Goal: Information Seeking & Learning: Learn about a topic

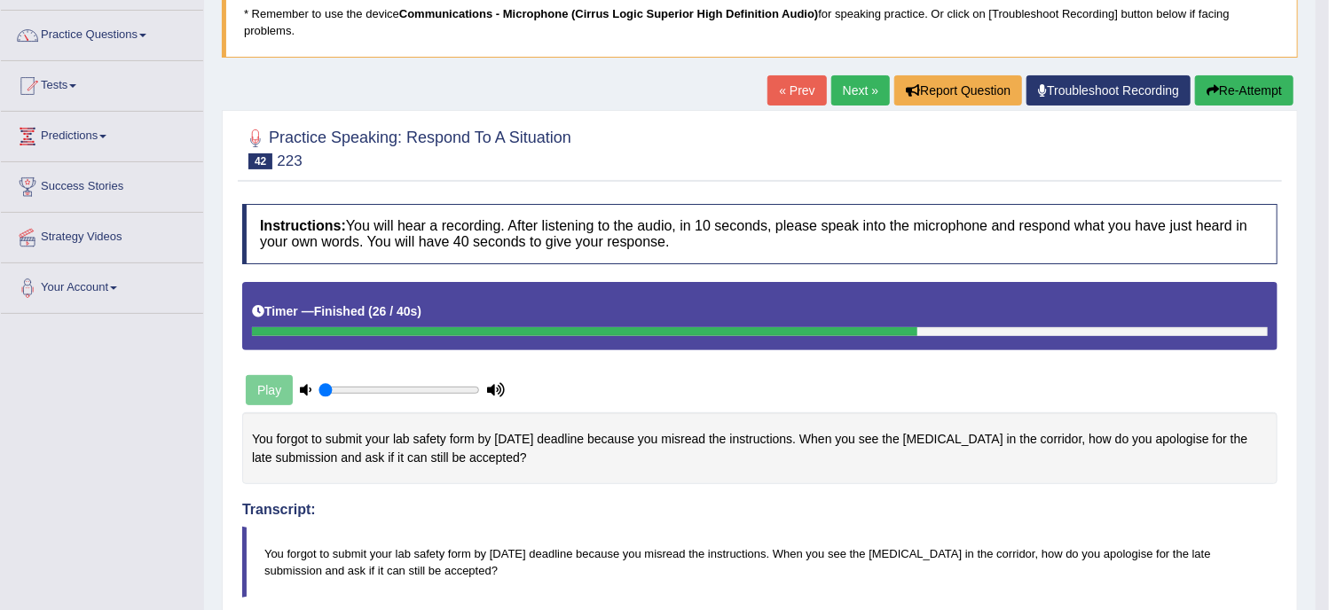
click at [839, 90] on link "Next »" at bounding box center [860, 90] width 59 height 30
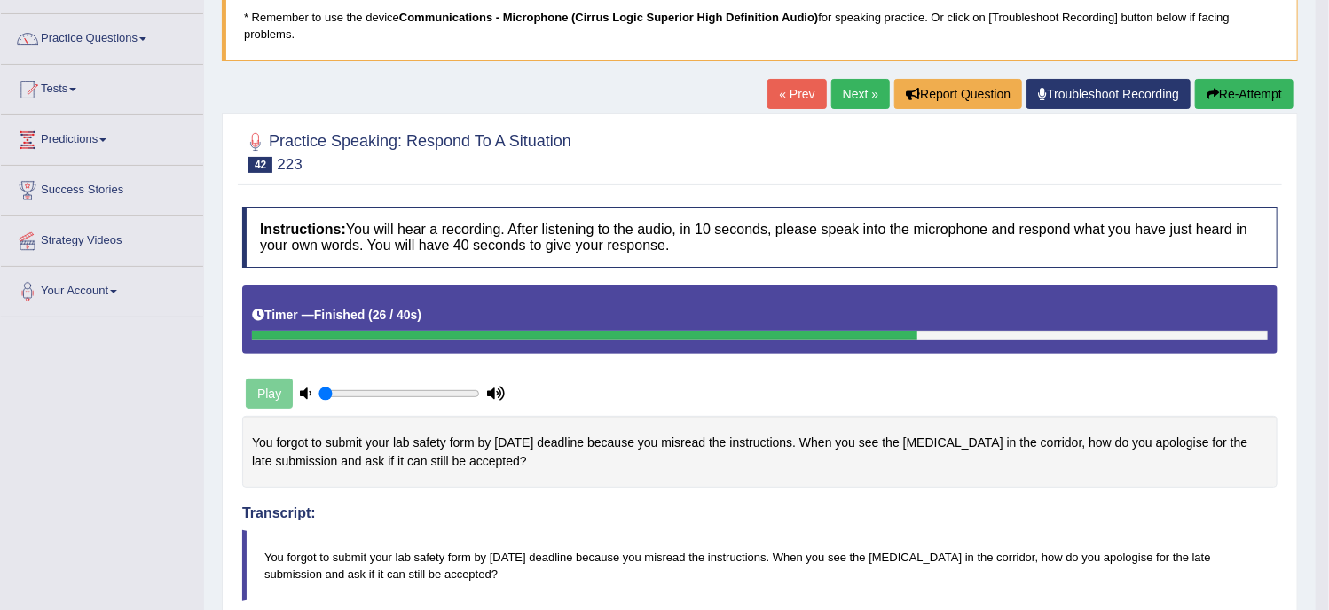
scroll to position [106, 0]
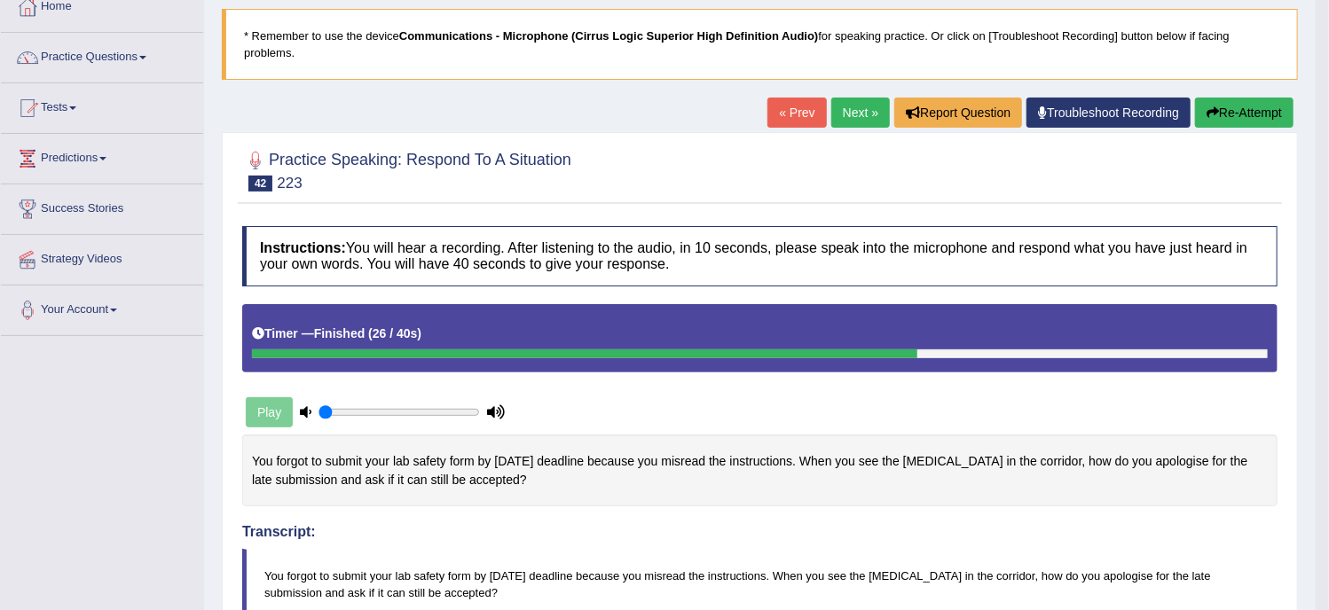
click at [843, 103] on link "Next »" at bounding box center [860, 113] width 59 height 30
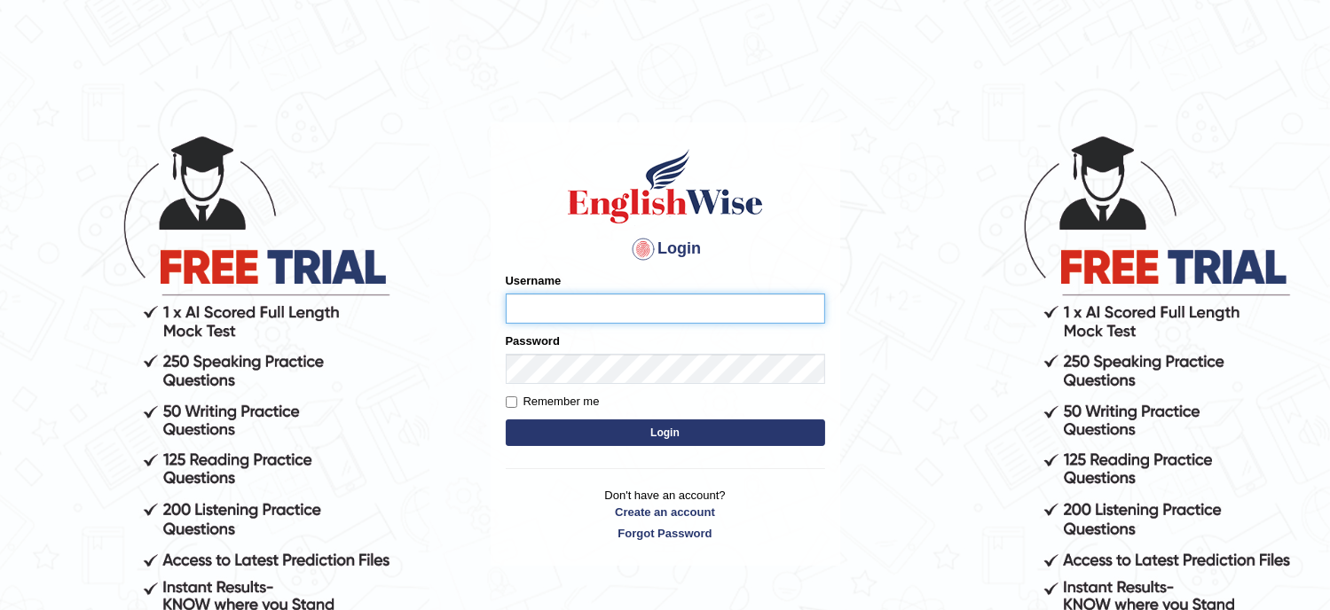
type input "Tanziral"
click at [615, 438] on button "Login" at bounding box center [665, 433] width 319 height 27
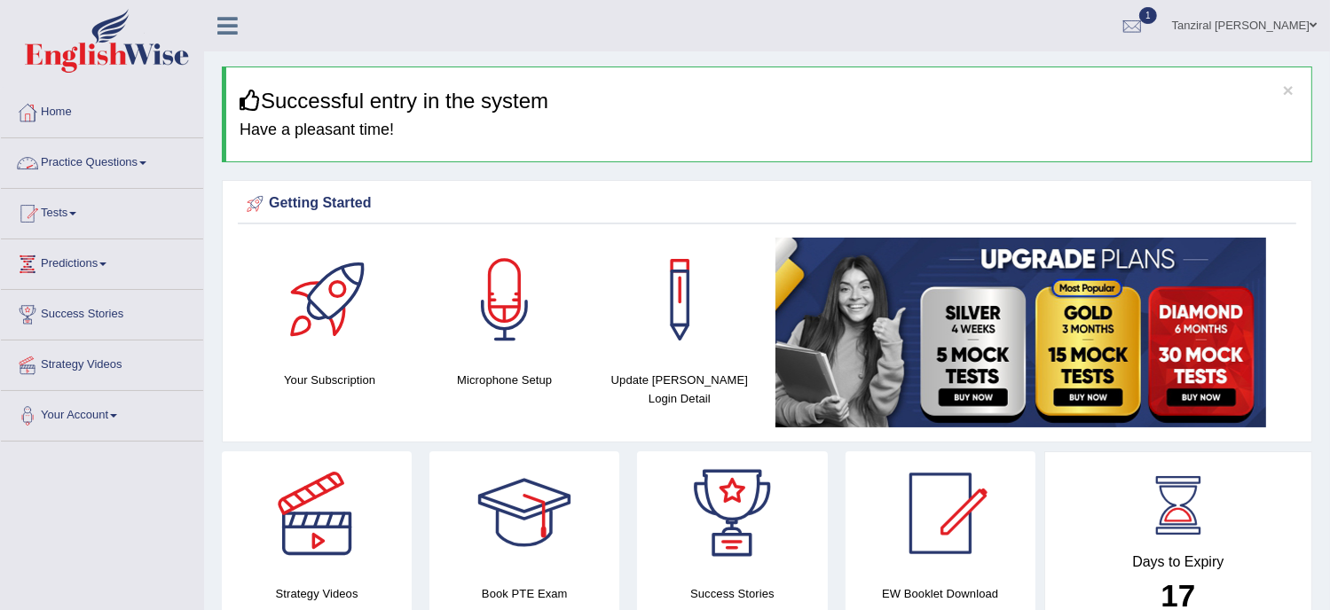
click at [109, 164] on link "Practice Questions" at bounding box center [102, 160] width 202 height 44
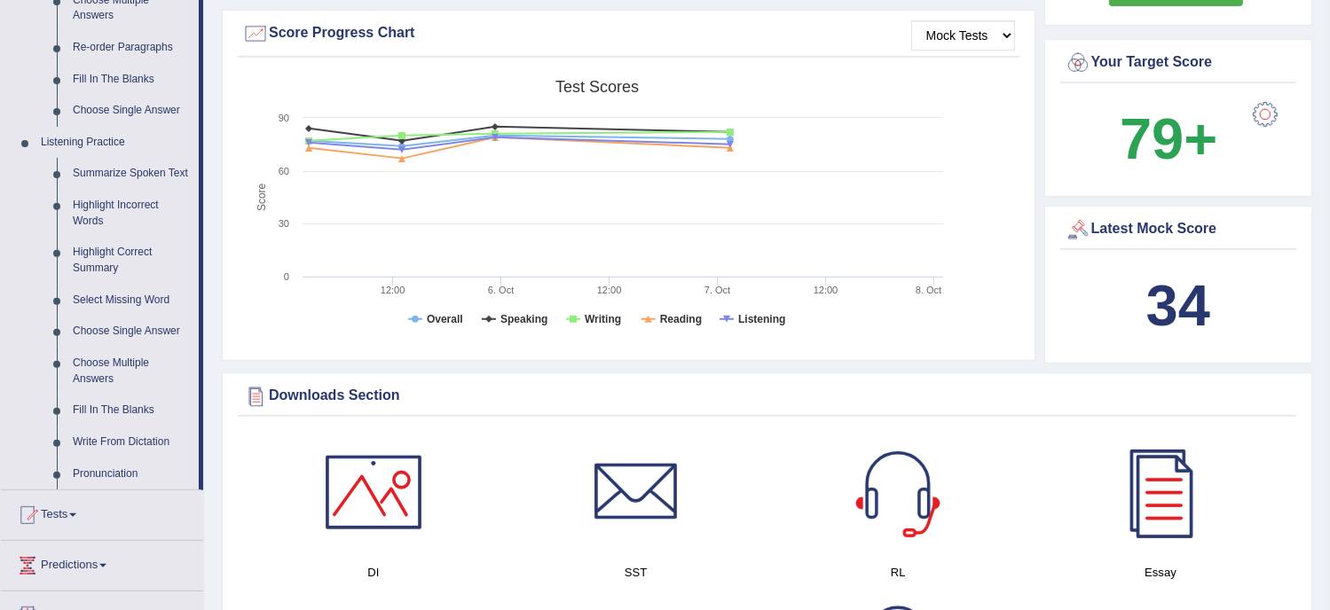
scroll to position [642, 0]
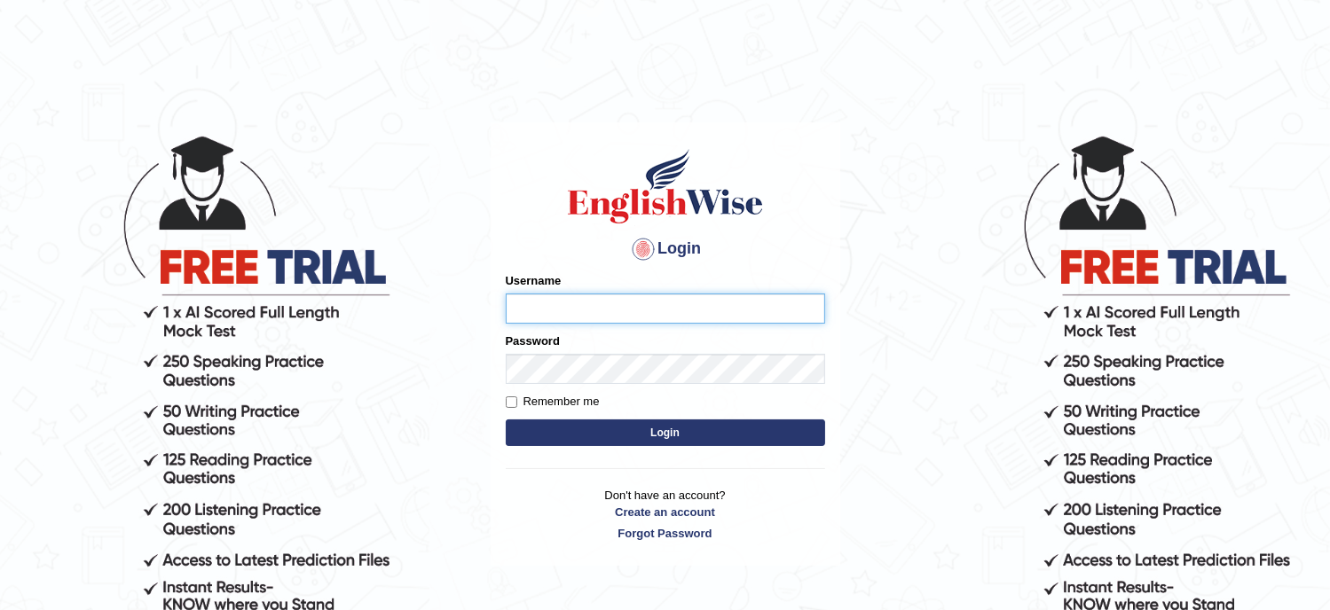
type input "Tanziral"
click at [692, 435] on button "Login" at bounding box center [665, 433] width 319 height 27
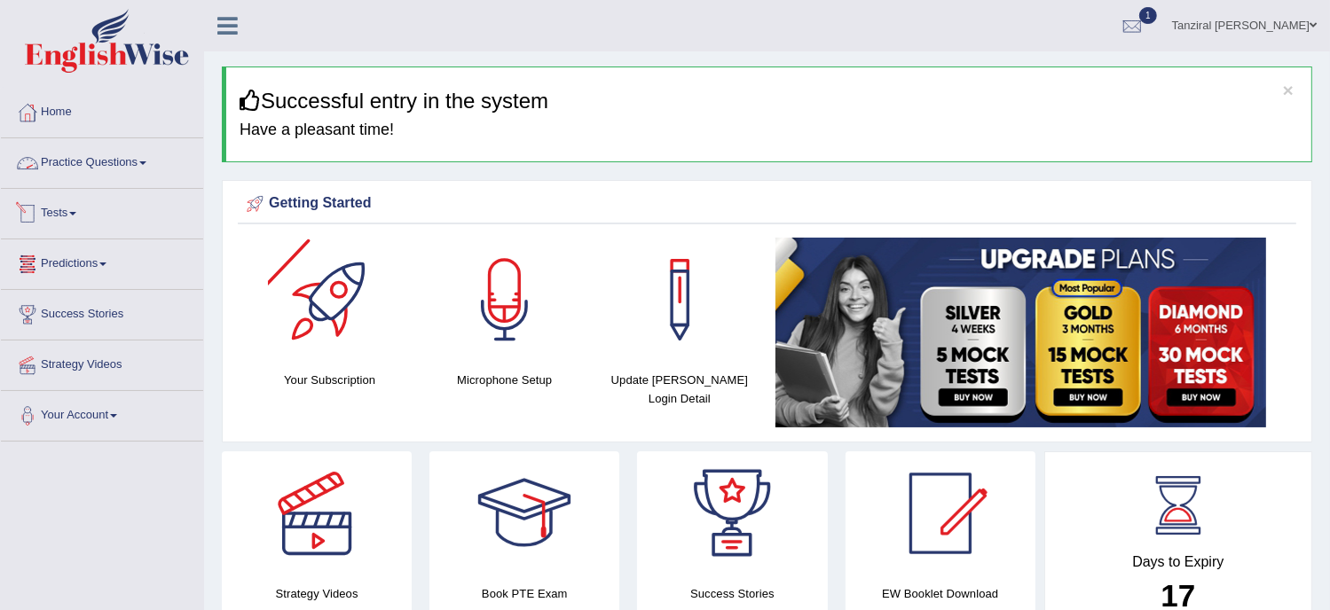
click at [92, 168] on link "Practice Questions" at bounding box center [102, 160] width 202 height 44
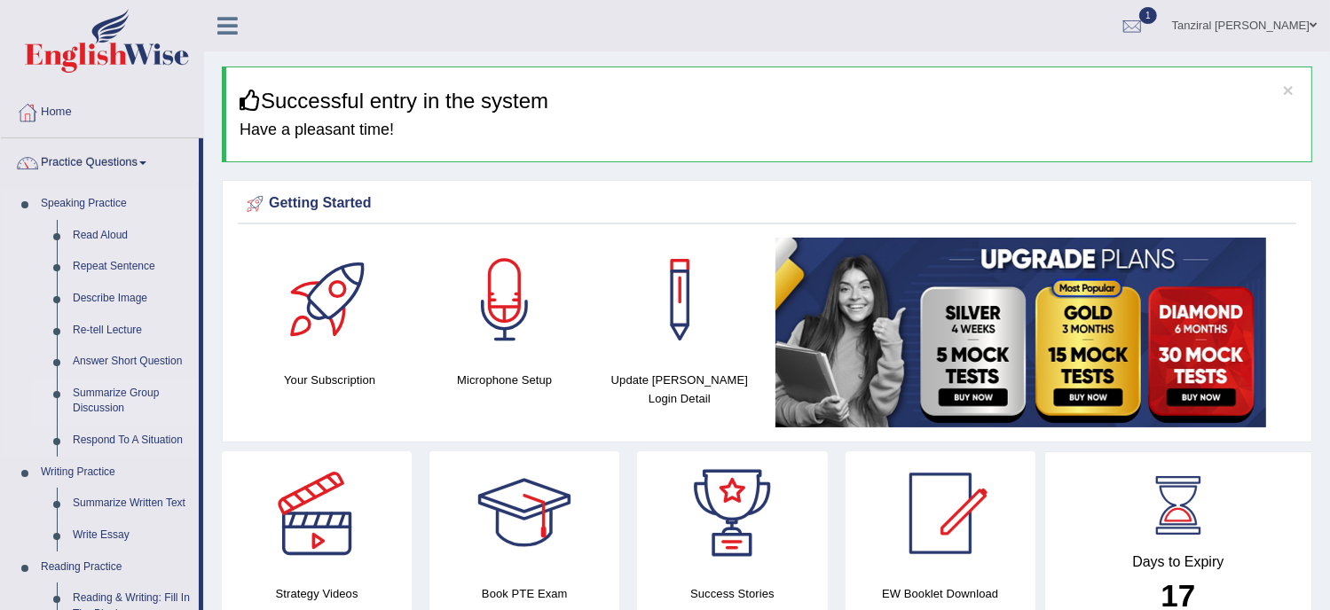
click at [116, 388] on link "Summarize Group Discussion" at bounding box center [132, 401] width 134 height 47
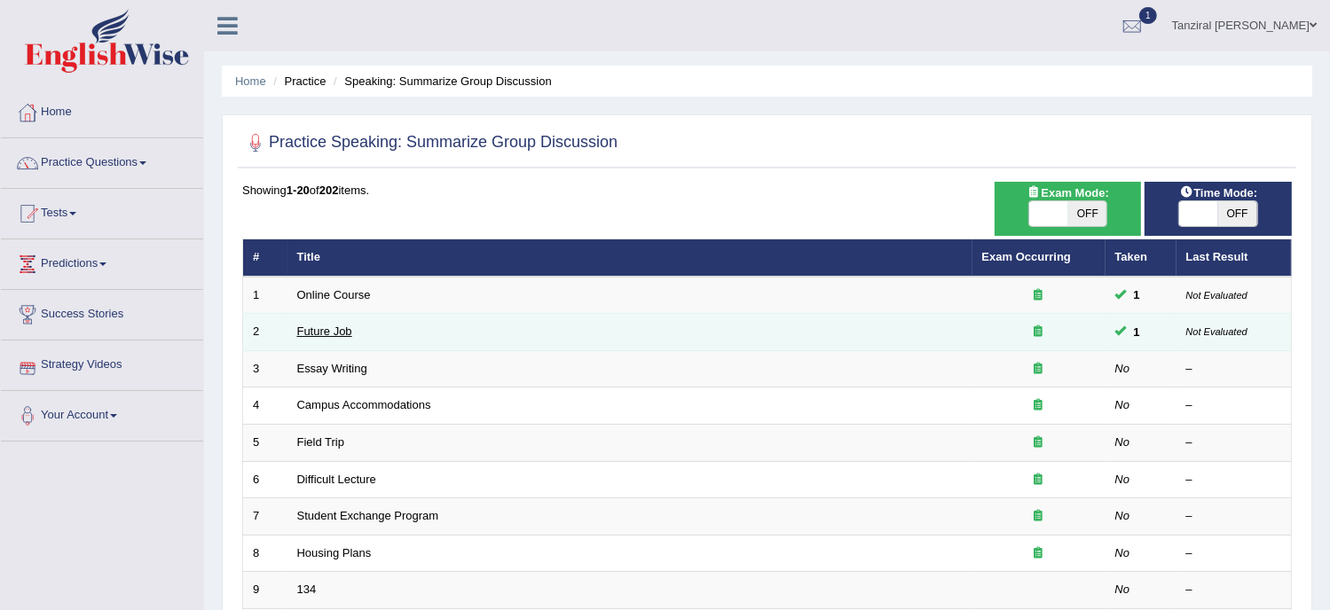
click at [341, 331] on link "Future Job" at bounding box center [324, 331] width 55 height 13
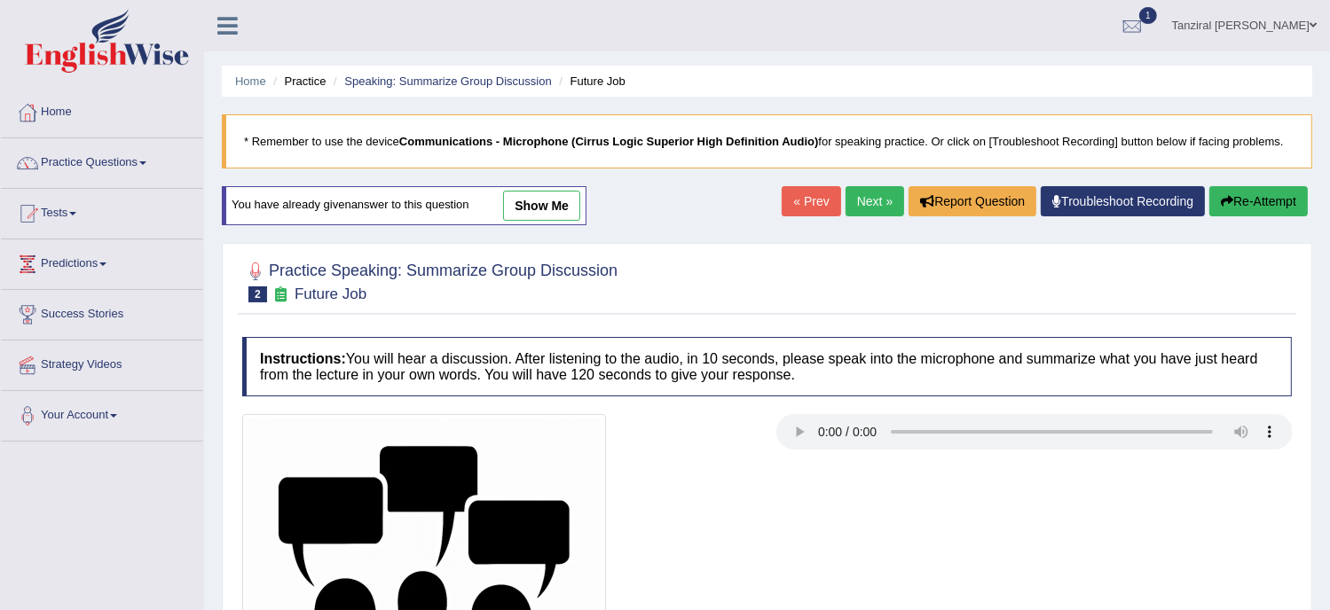
click at [569, 196] on link "show me" at bounding box center [541, 206] width 77 height 30
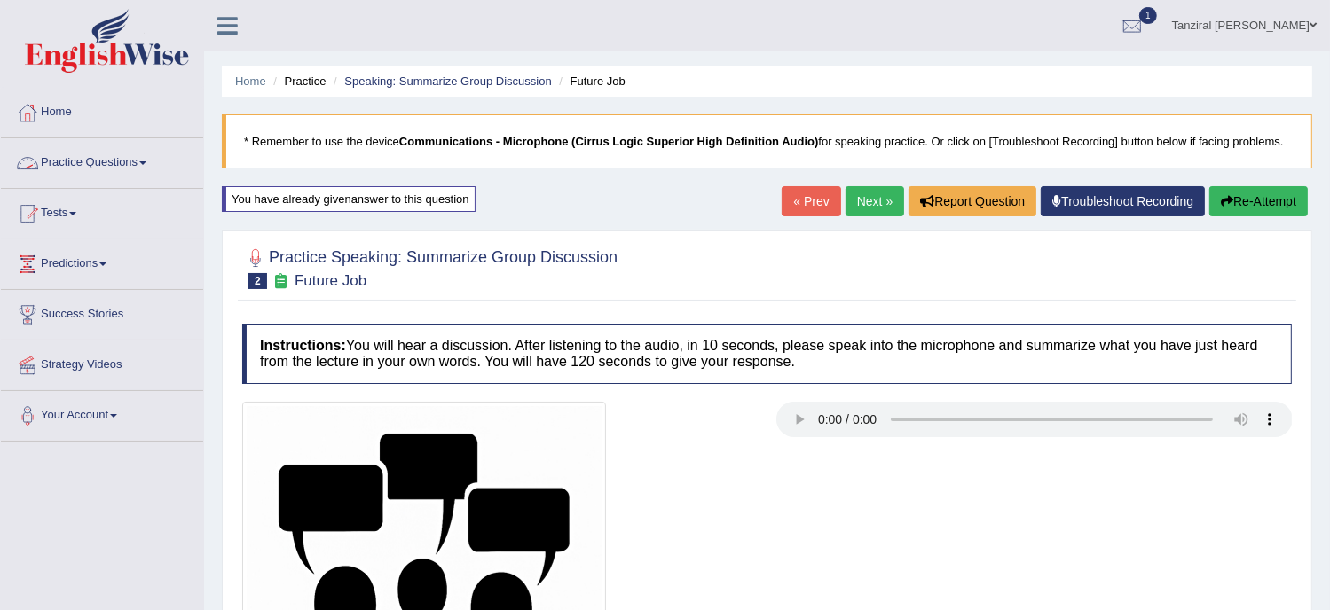
click at [128, 163] on link "Practice Questions" at bounding box center [102, 160] width 202 height 44
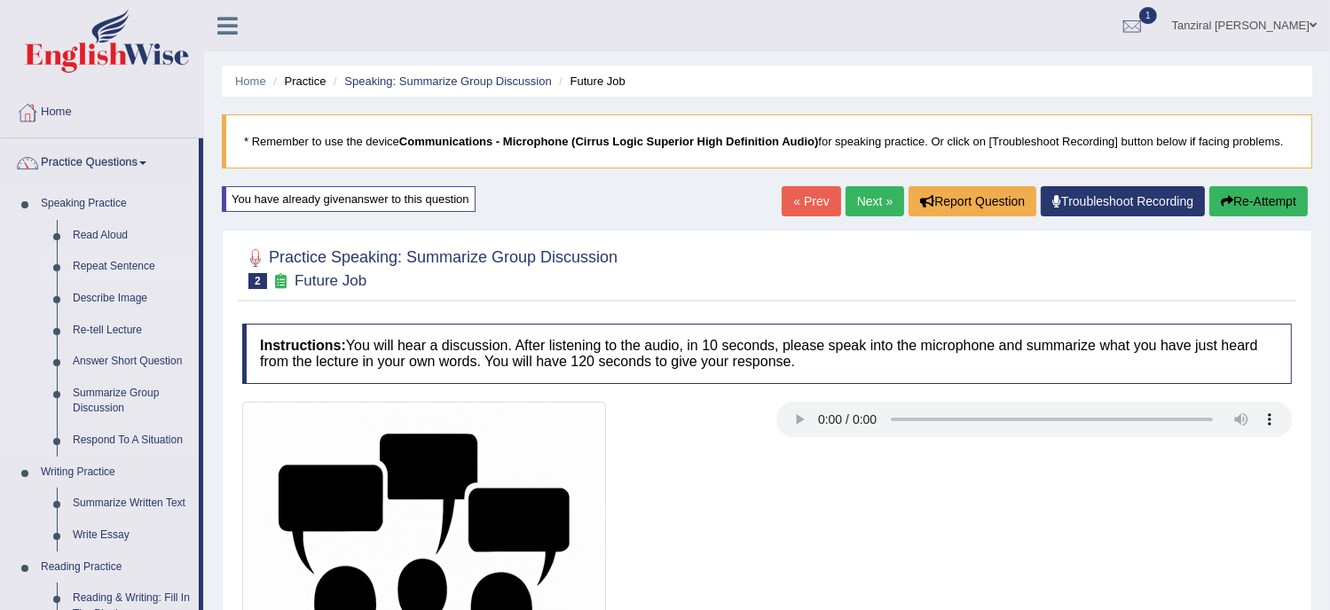
click at [114, 269] on link "Repeat Sentence" at bounding box center [132, 267] width 134 height 32
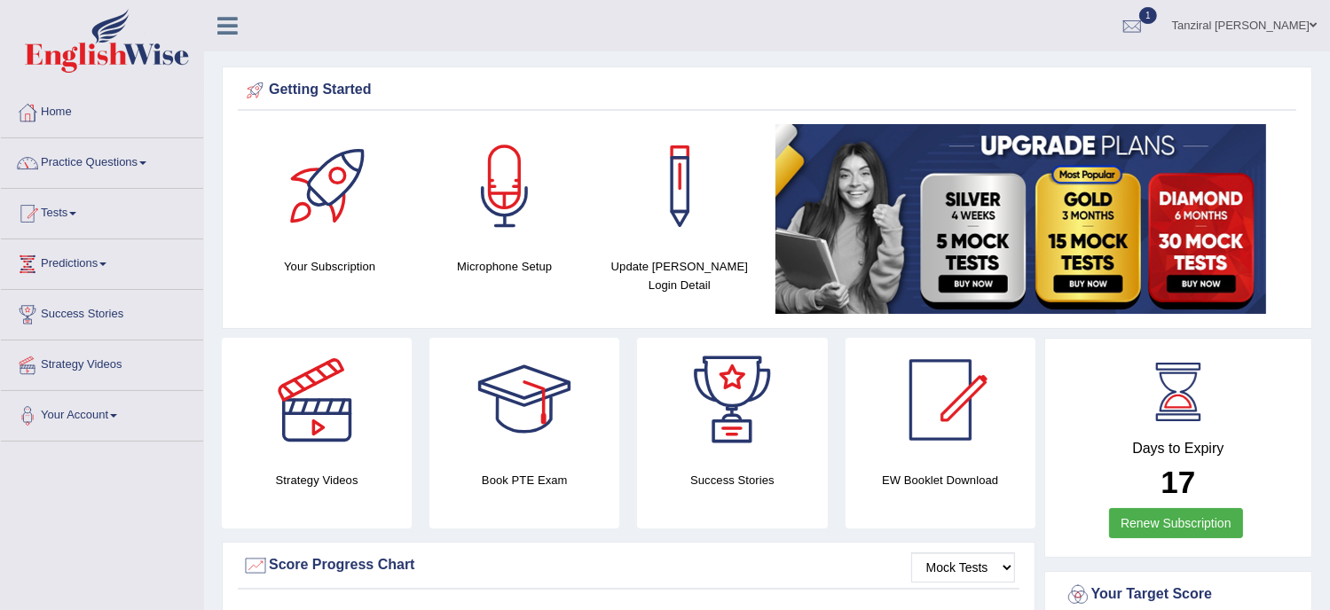
click at [85, 159] on link "Practice Questions" at bounding box center [102, 160] width 202 height 44
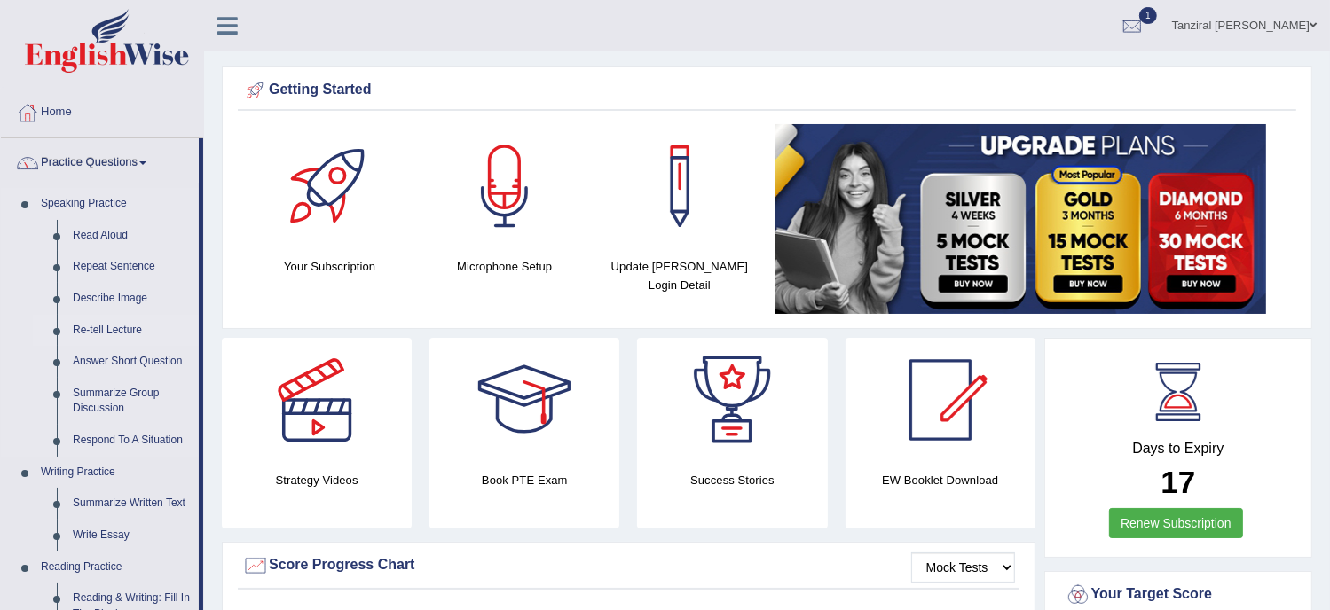
click at [124, 329] on link "Re-tell Lecture" at bounding box center [132, 331] width 134 height 32
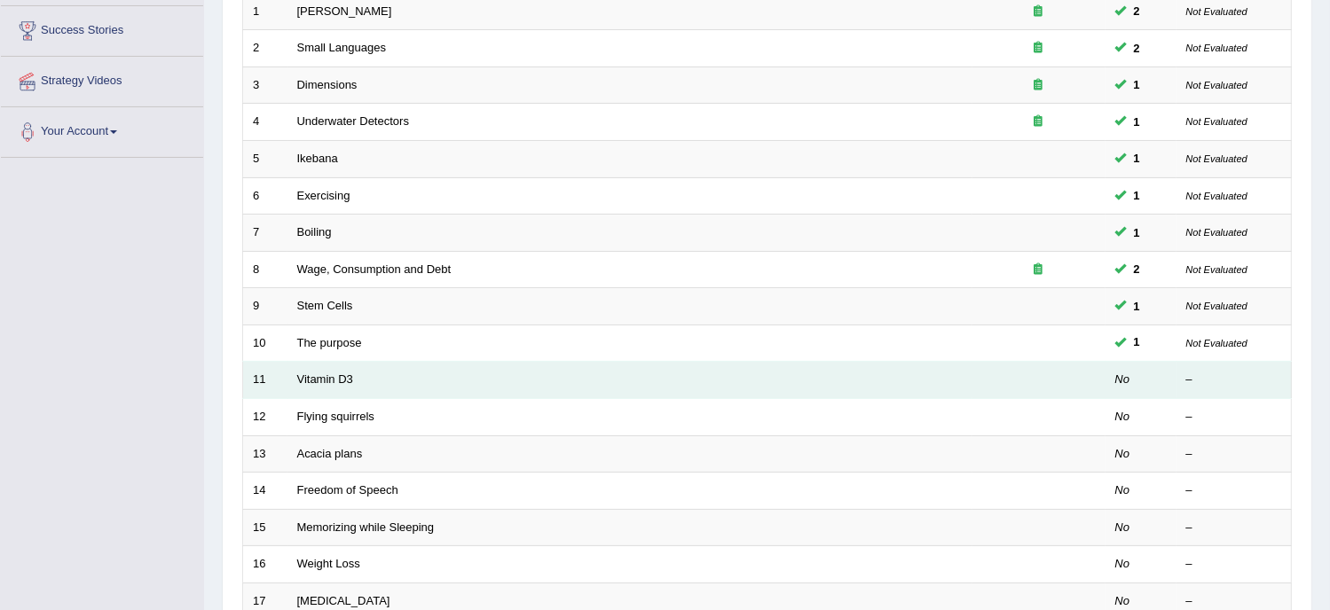
scroll to position [283, 0]
click at [333, 376] on link "Vitamin D3" at bounding box center [325, 379] width 56 height 13
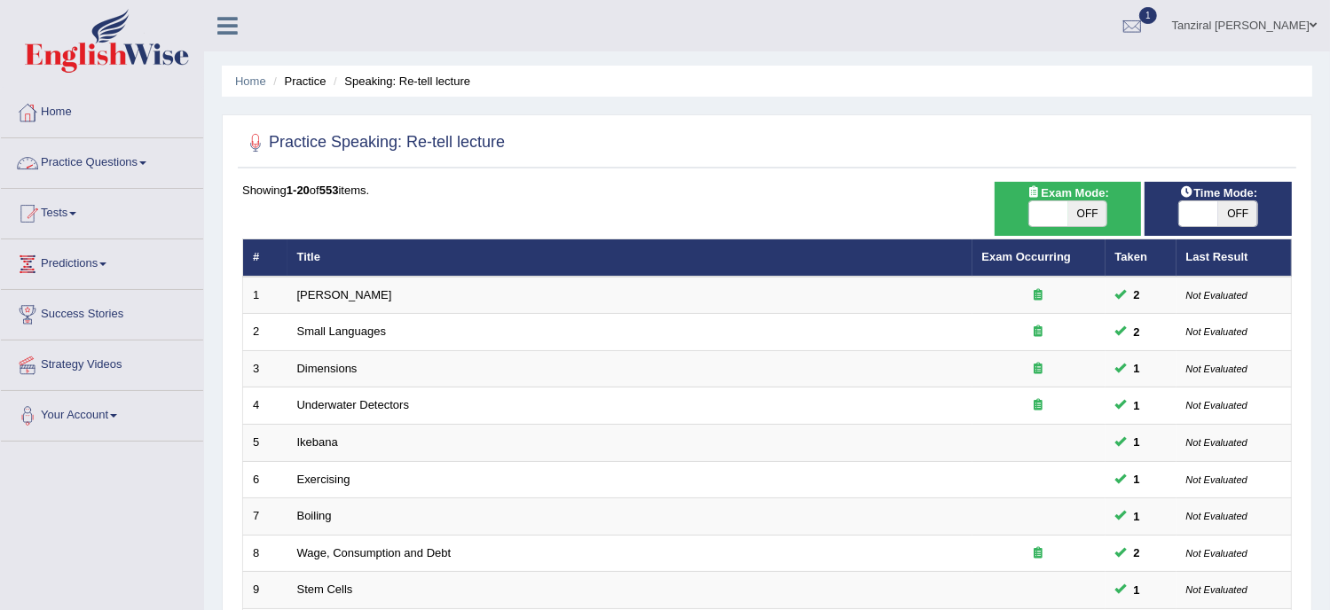
click at [128, 160] on link "Practice Questions" at bounding box center [102, 160] width 202 height 44
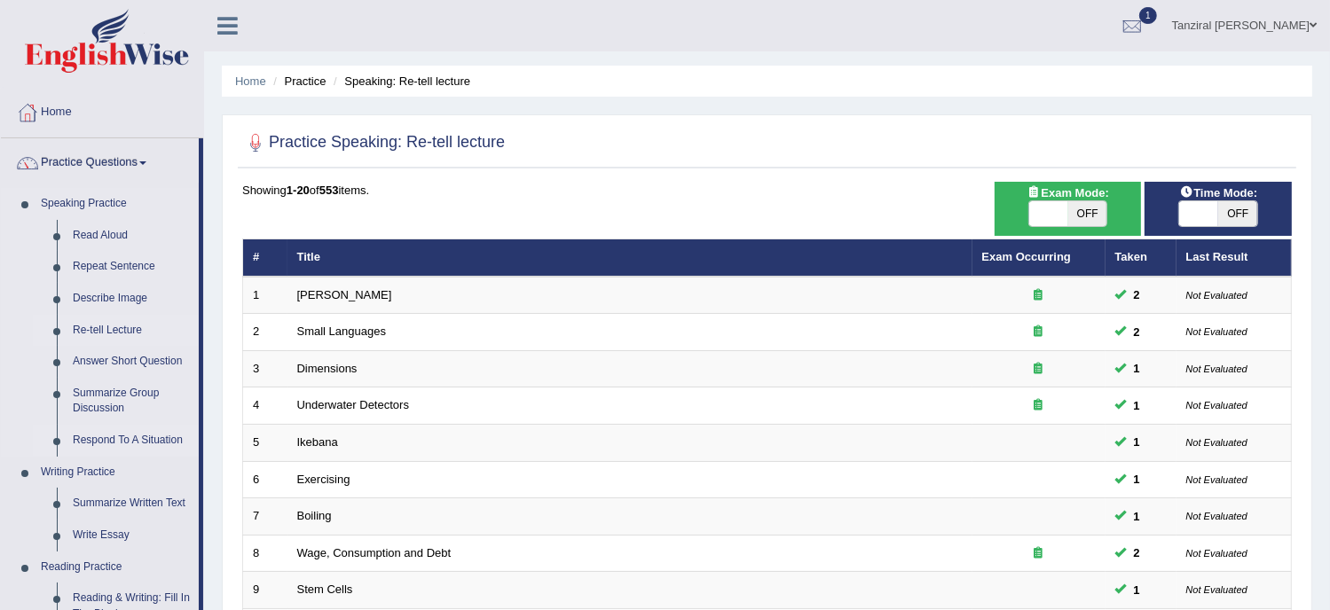
scroll to position [70, 0]
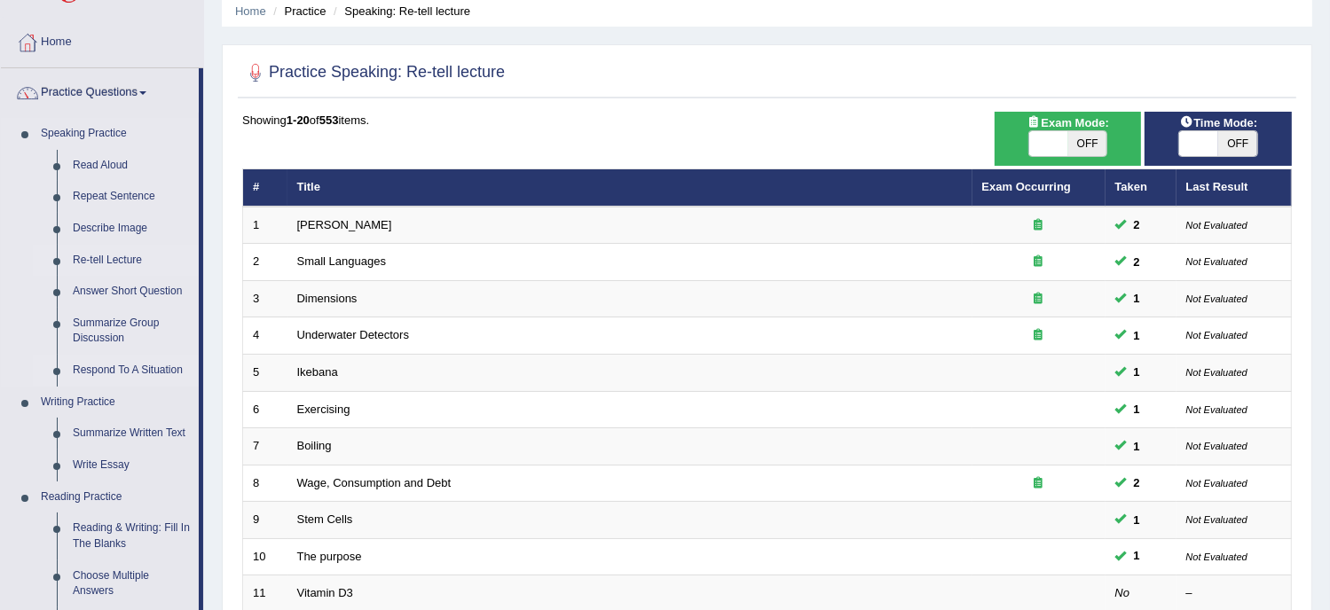
click at [160, 366] on link "Respond To A Situation" at bounding box center [132, 371] width 134 height 32
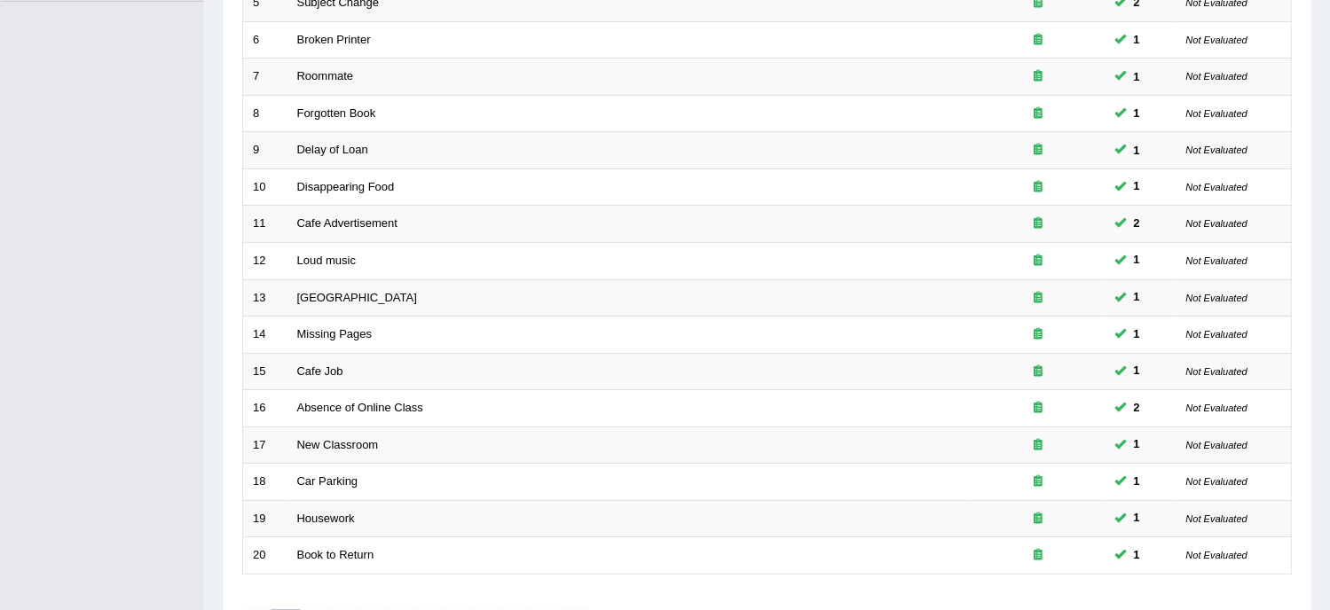
scroll to position [559, 0]
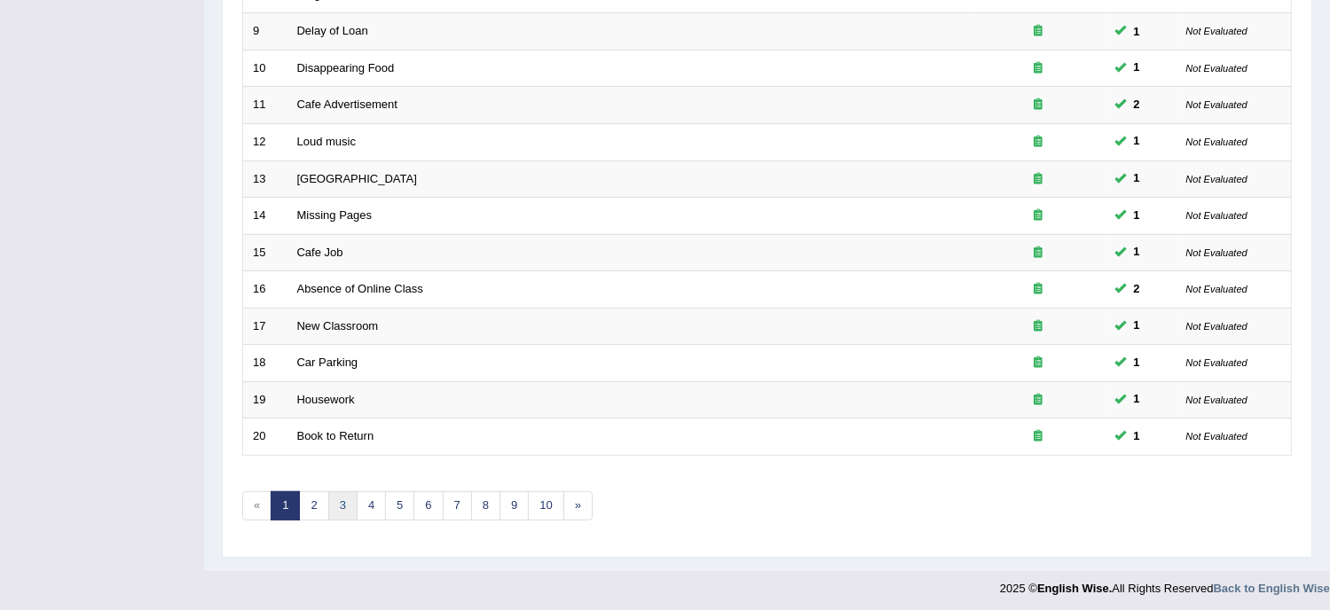
click at [344, 496] on link "3" at bounding box center [342, 505] width 29 height 29
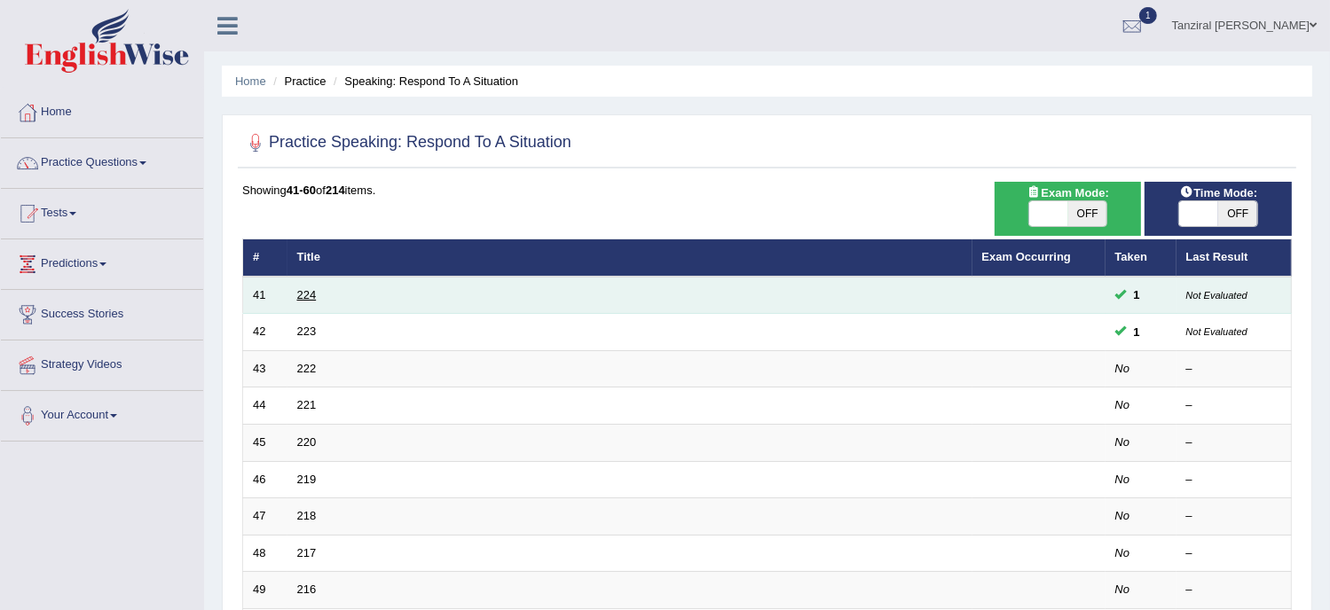
click at [302, 288] on link "224" at bounding box center [307, 294] width 20 height 13
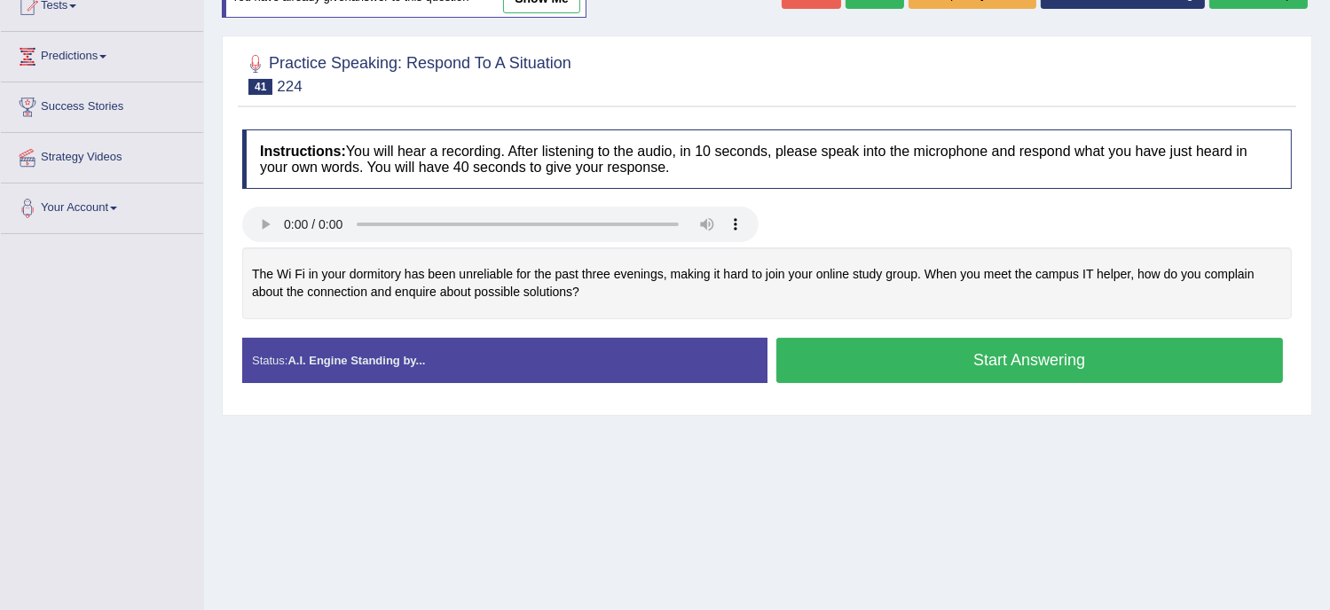
scroll to position [208, 0]
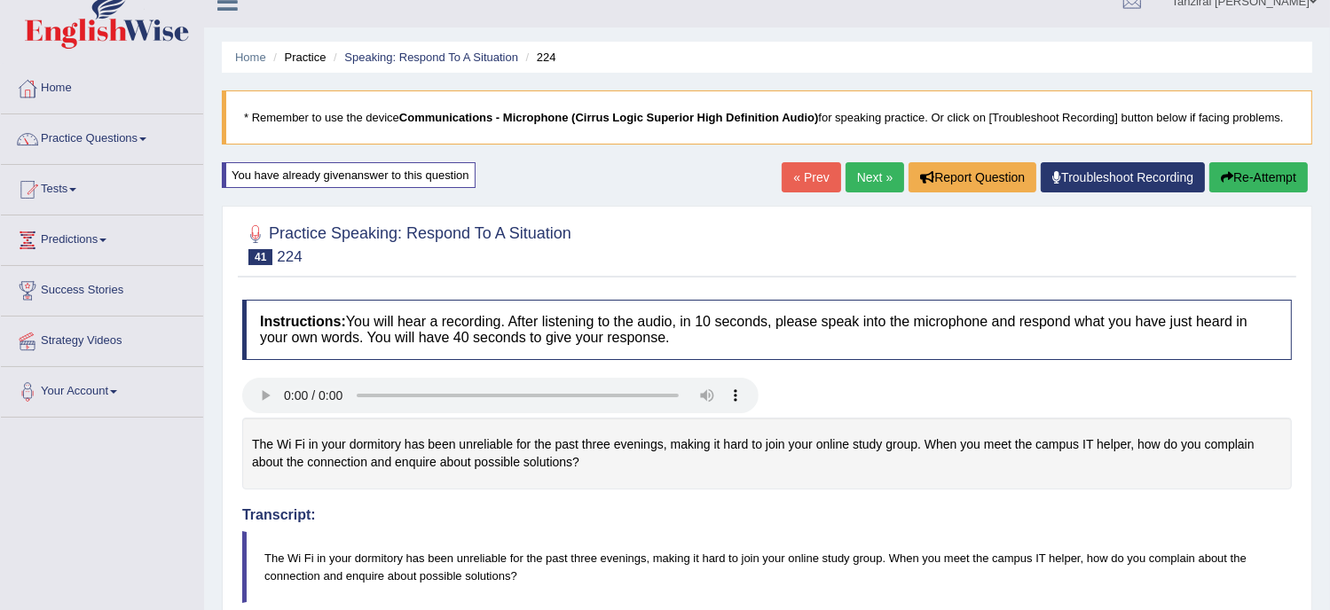
scroll to position [0, 0]
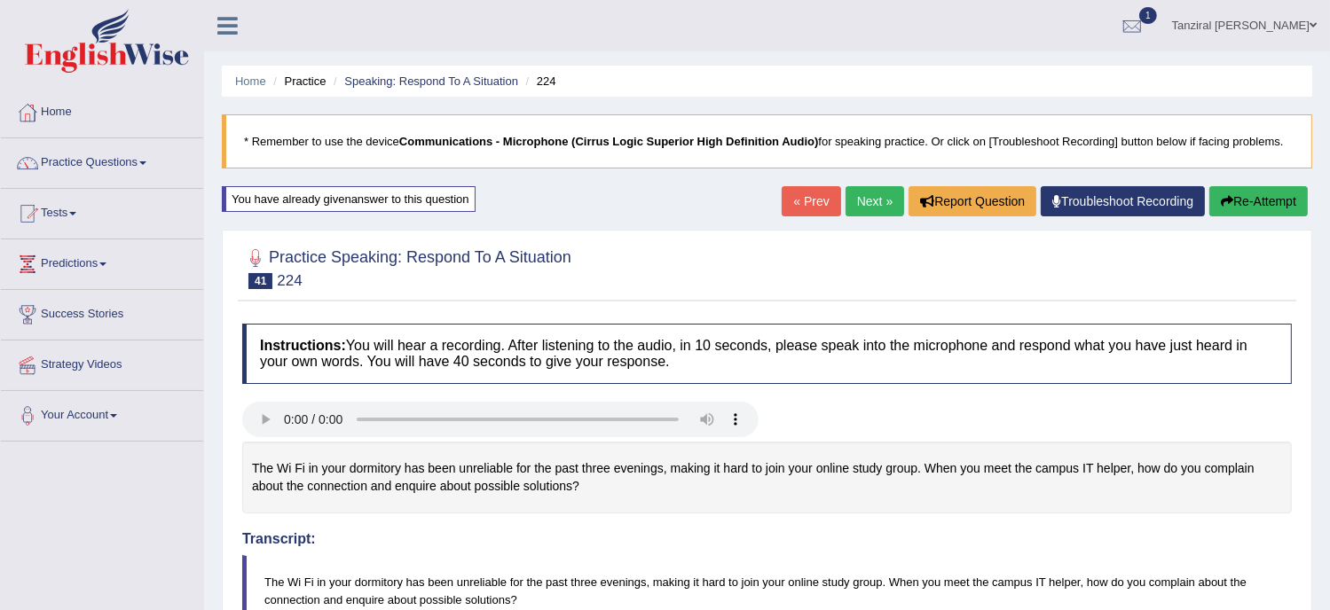
click at [813, 212] on link "« Prev" at bounding box center [810, 201] width 59 height 30
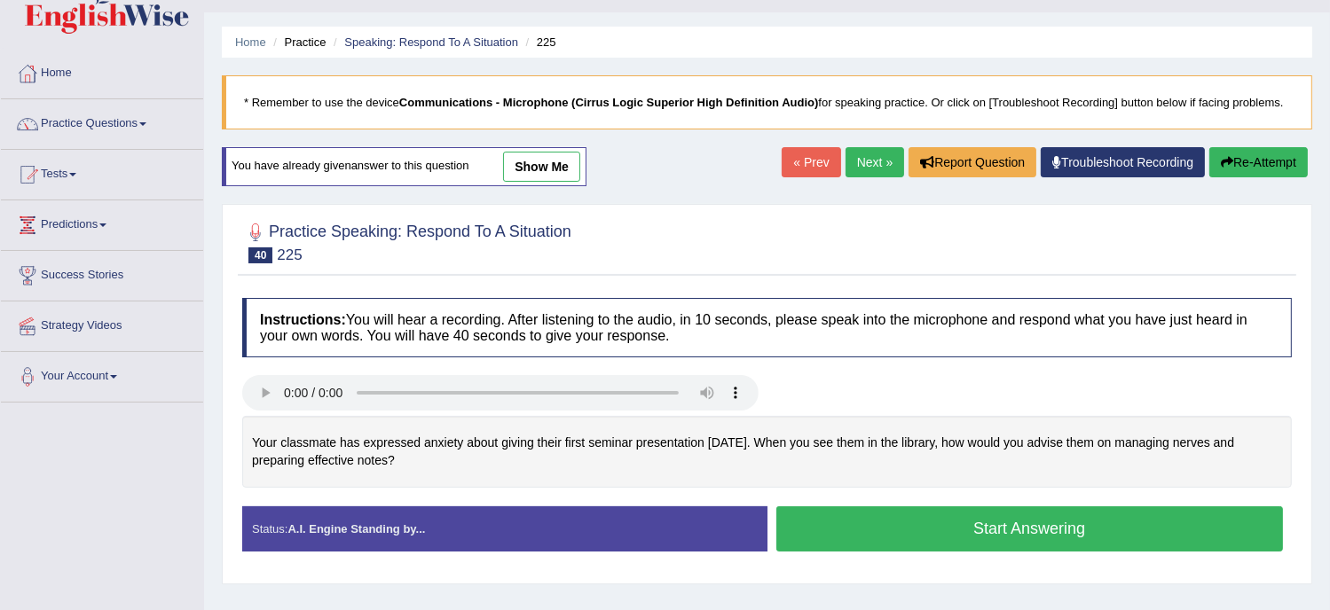
scroll to position [39, 0]
click at [531, 169] on link "show me" at bounding box center [541, 167] width 77 height 30
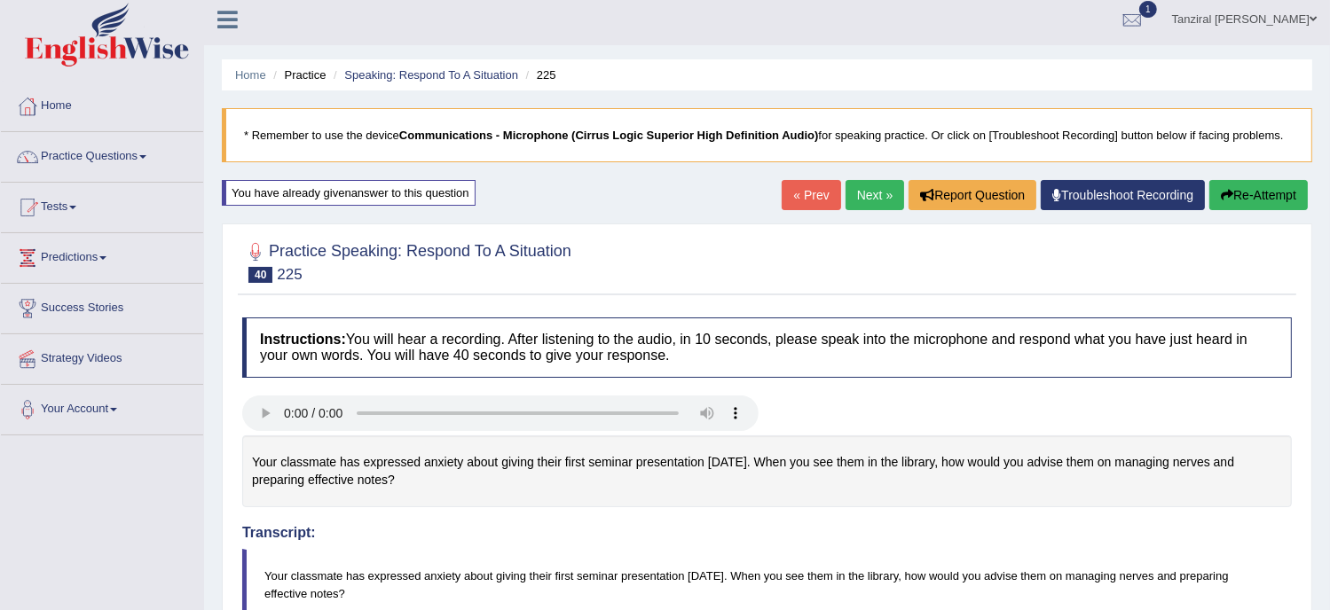
scroll to position [0, 0]
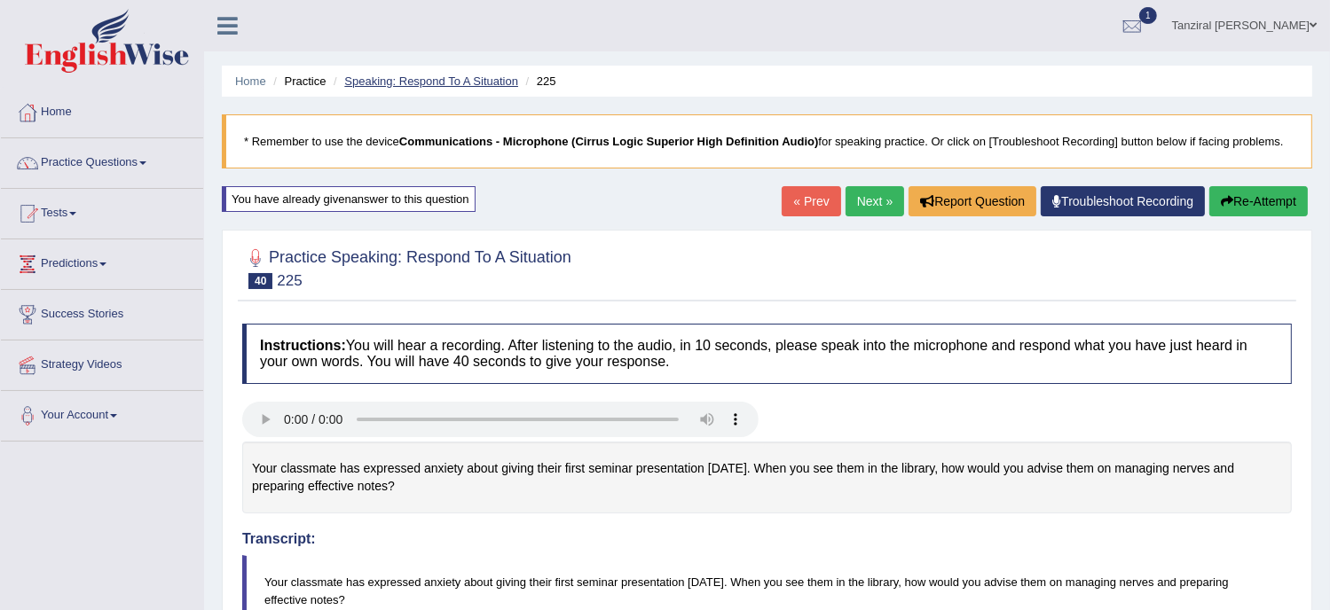
click at [491, 78] on link "Speaking: Respond To A Situation" at bounding box center [431, 81] width 174 height 13
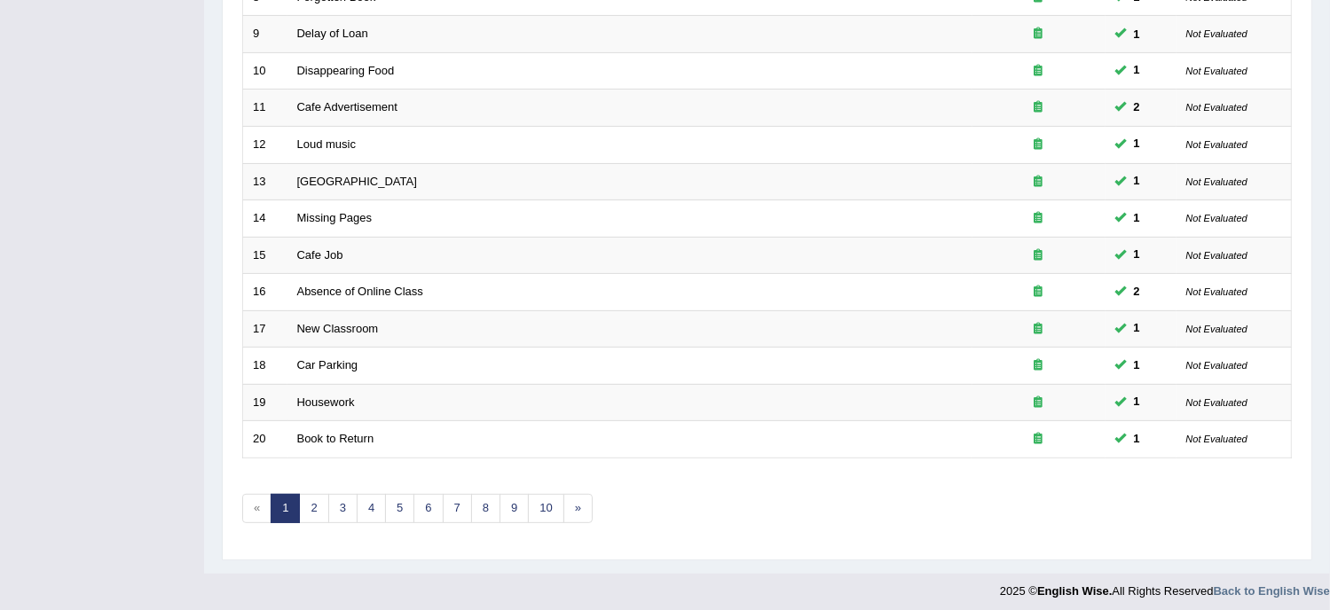
scroll to position [559, 0]
click at [344, 494] on link "3" at bounding box center [342, 505] width 29 height 29
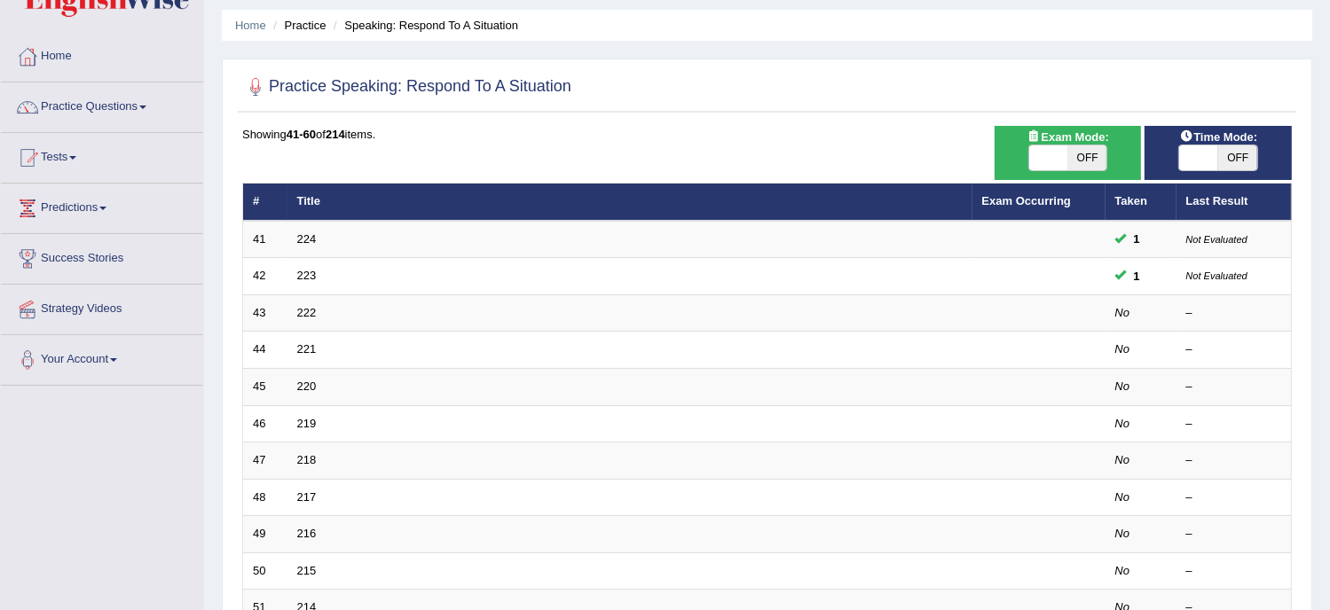
scroll to position [559, 0]
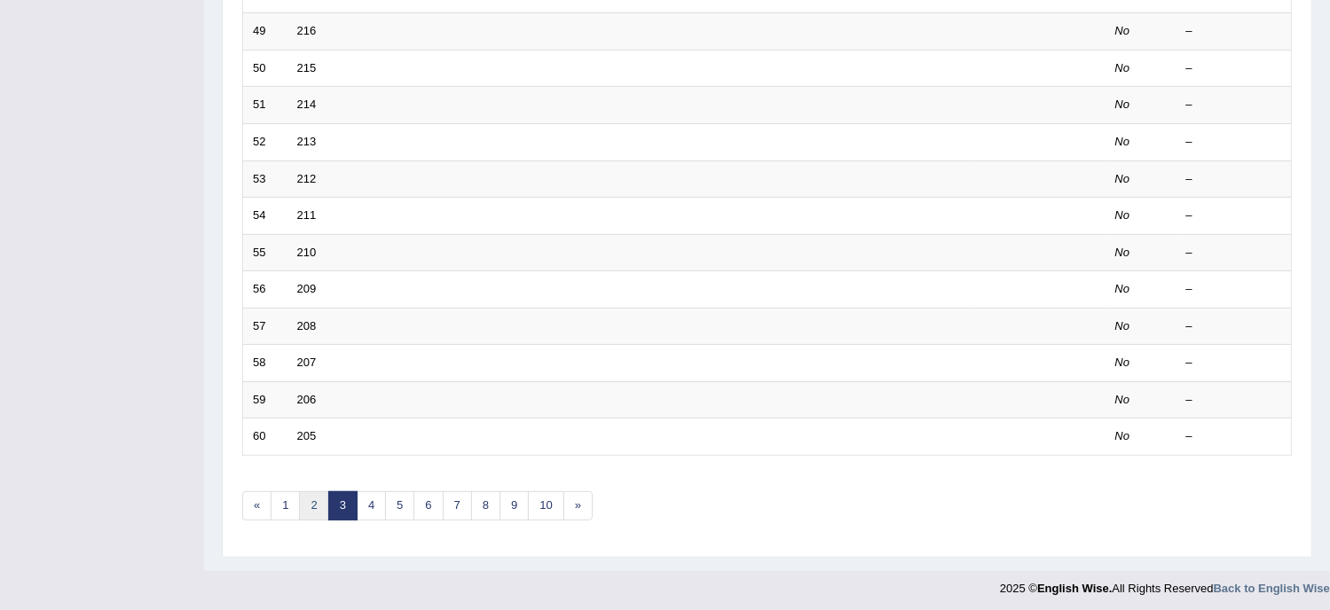
click at [305, 503] on link "2" at bounding box center [313, 505] width 29 height 29
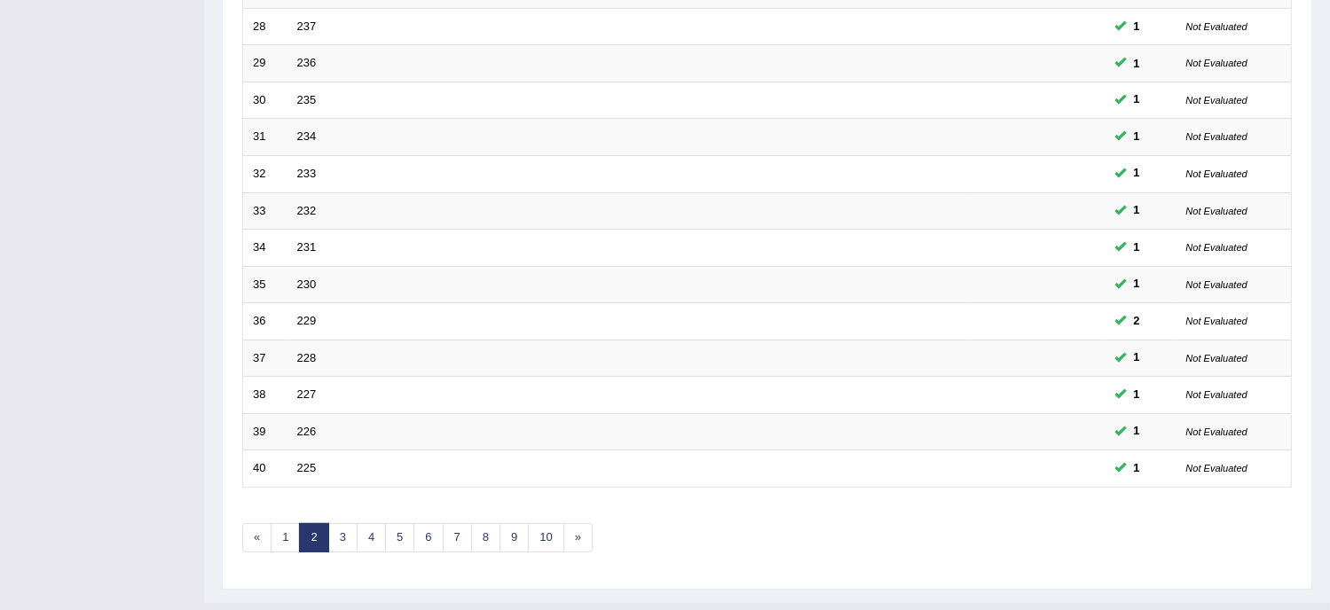
scroll to position [559, 0]
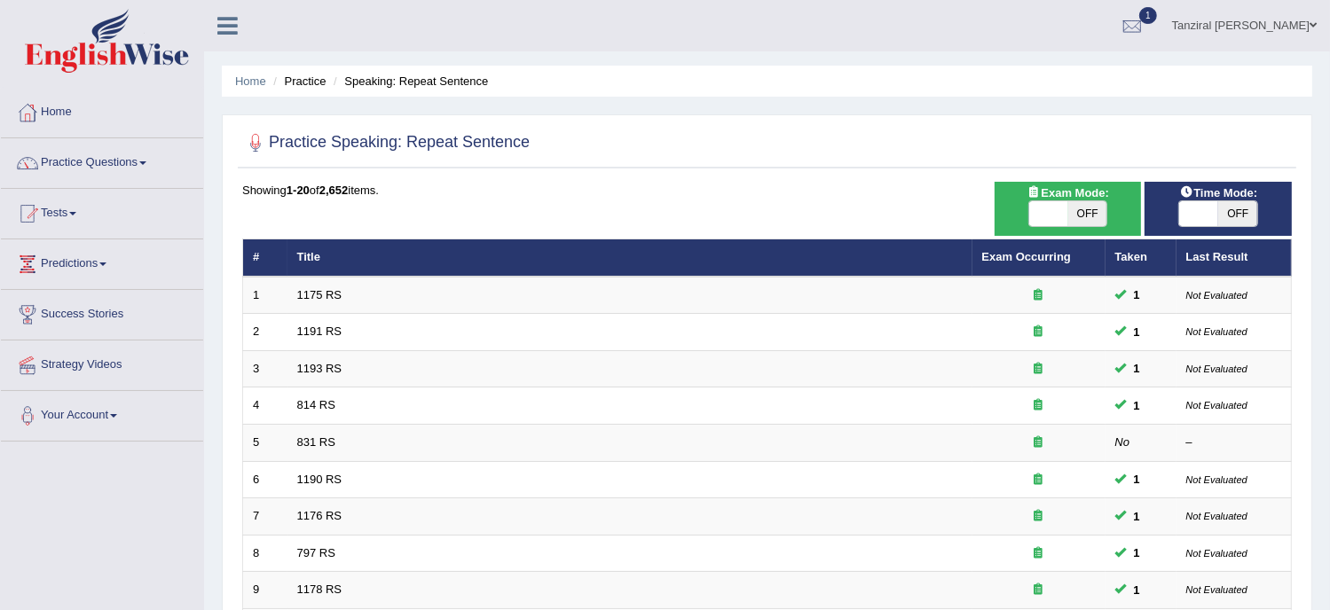
click at [1231, 215] on span "OFF" at bounding box center [1237, 213] width 39 height 25
checkbox input "true"
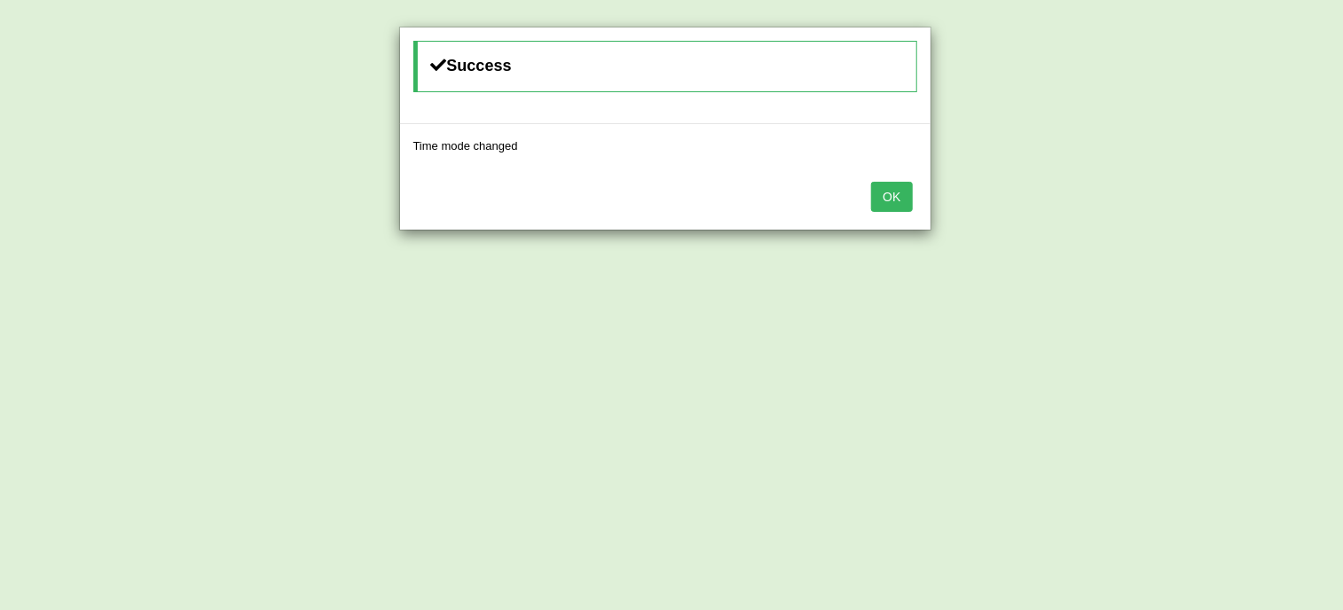
click at [889, 192] on button "OK" at bounding box center [891, 197] width 41 height 30
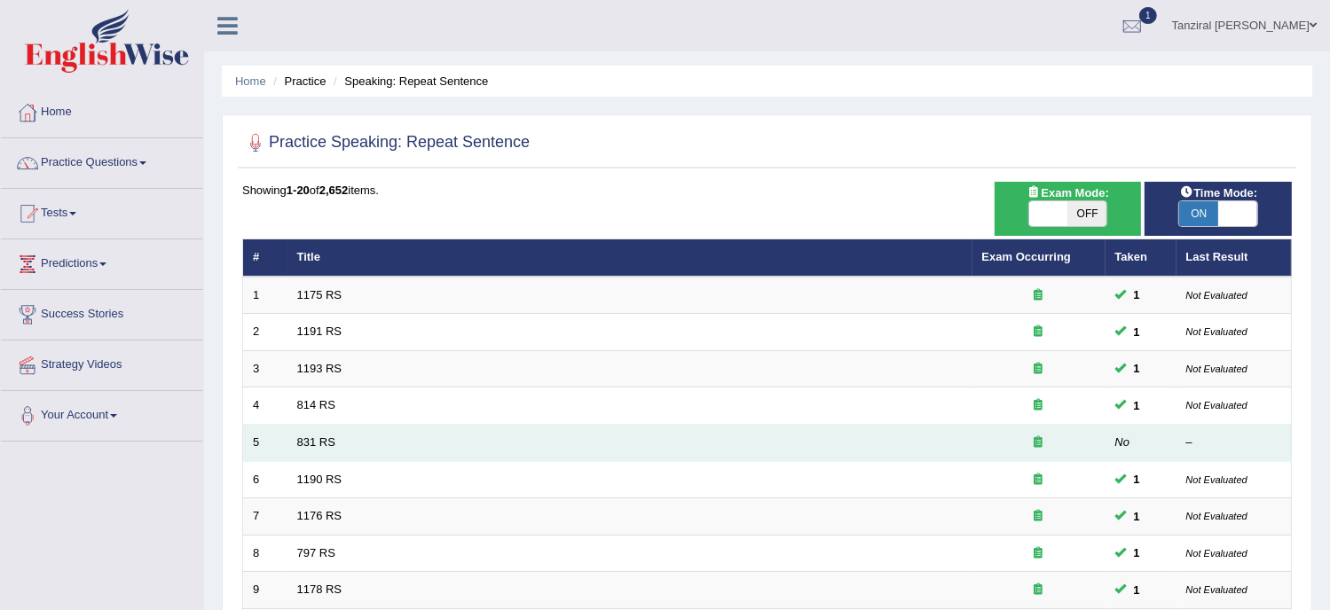
scroll to position [559, 0]
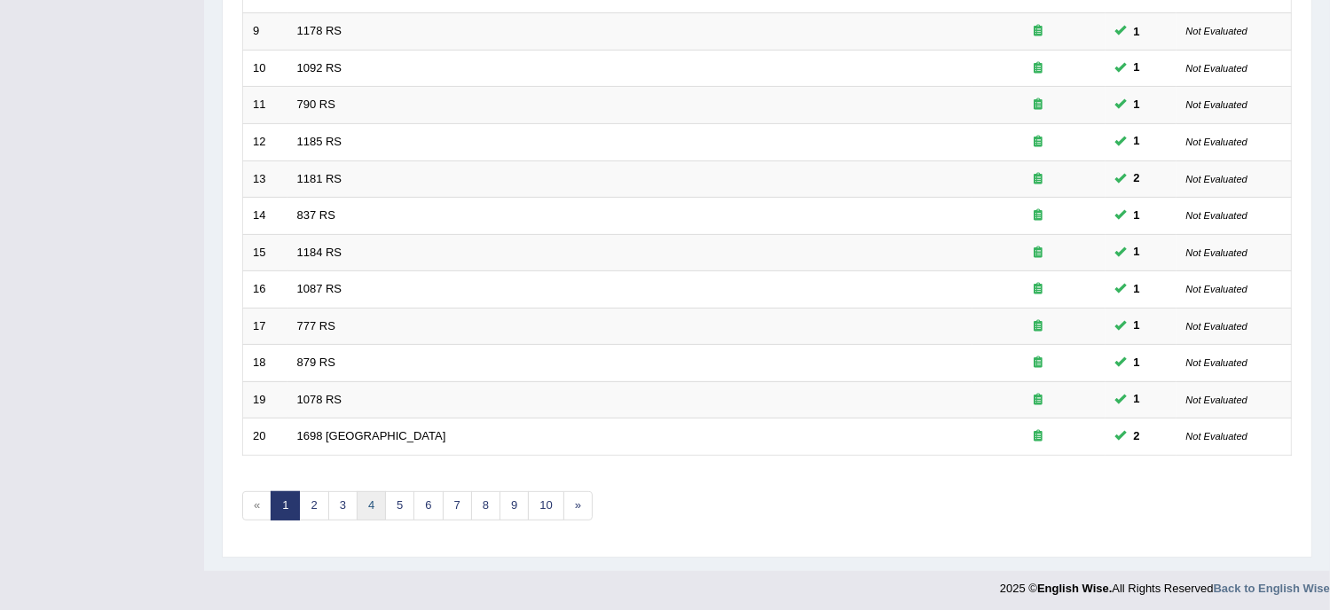
click at [367, 506] on link "4" at bounding box center [371, 505] width 29 height 29
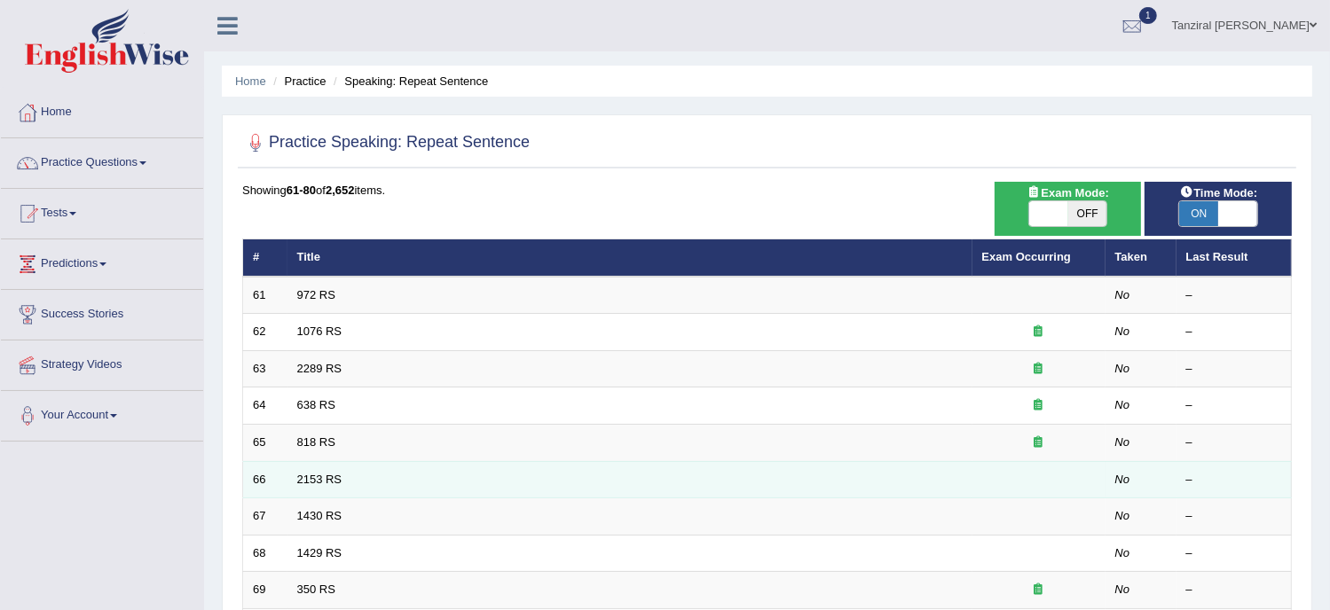
scroll to position [559, 0]
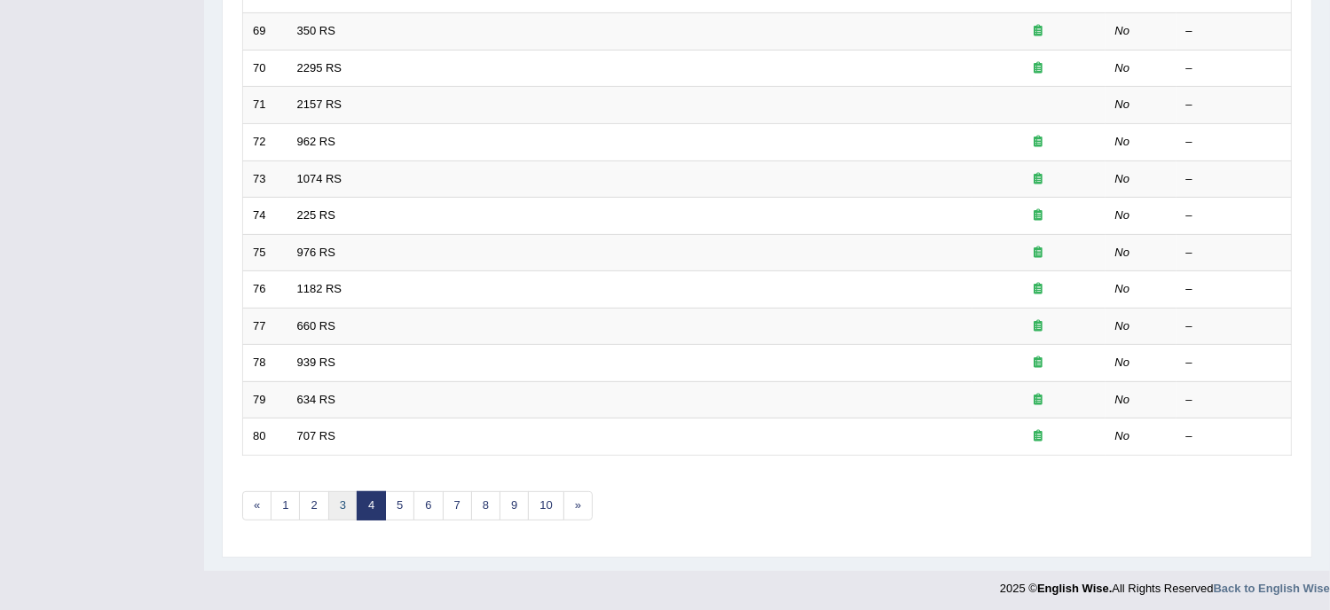
click at [334, 499] on link "3" at bounding box center [342, 505] width 29 height 29
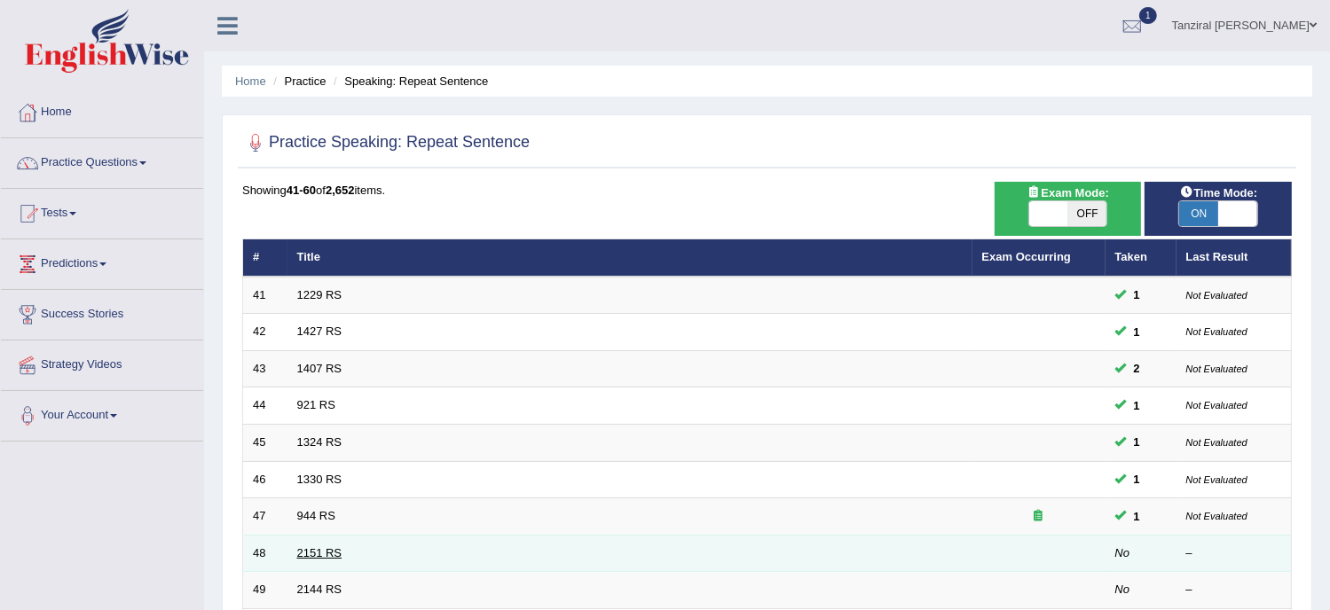
click at [333, 546] on link "2151 RS" at bounding box center [319, 552] width 45 height 13
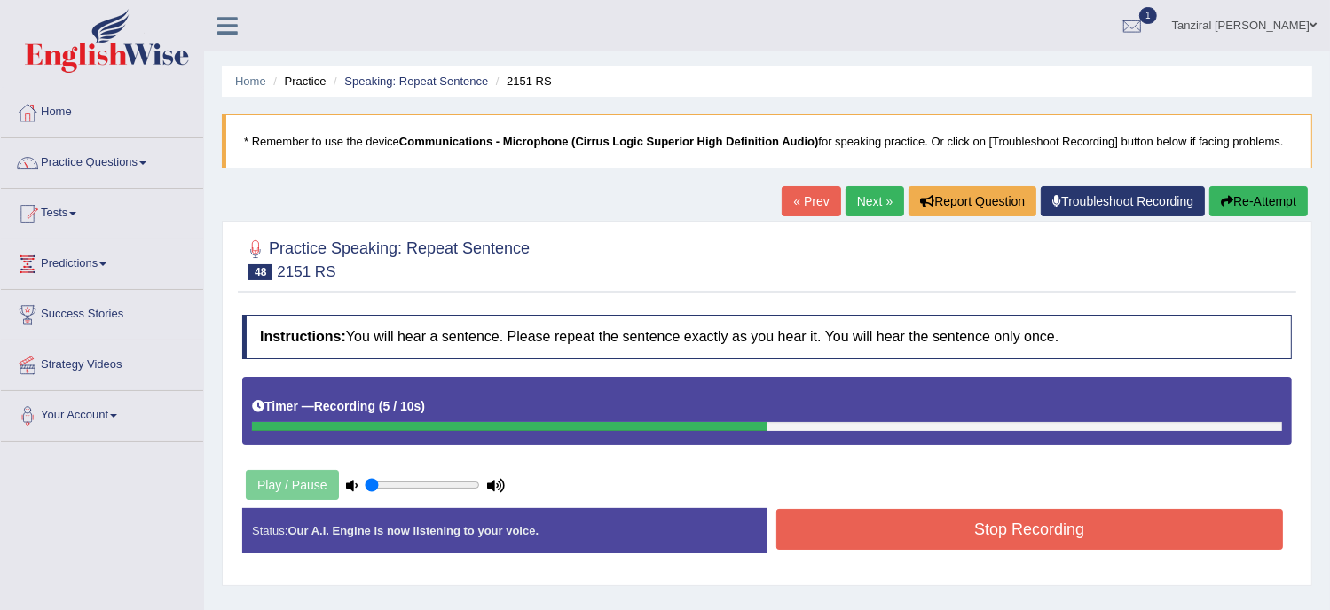
click at [913, 537] on button "Stop Recording" at bounding box center [1029, 529] width 507 height 41
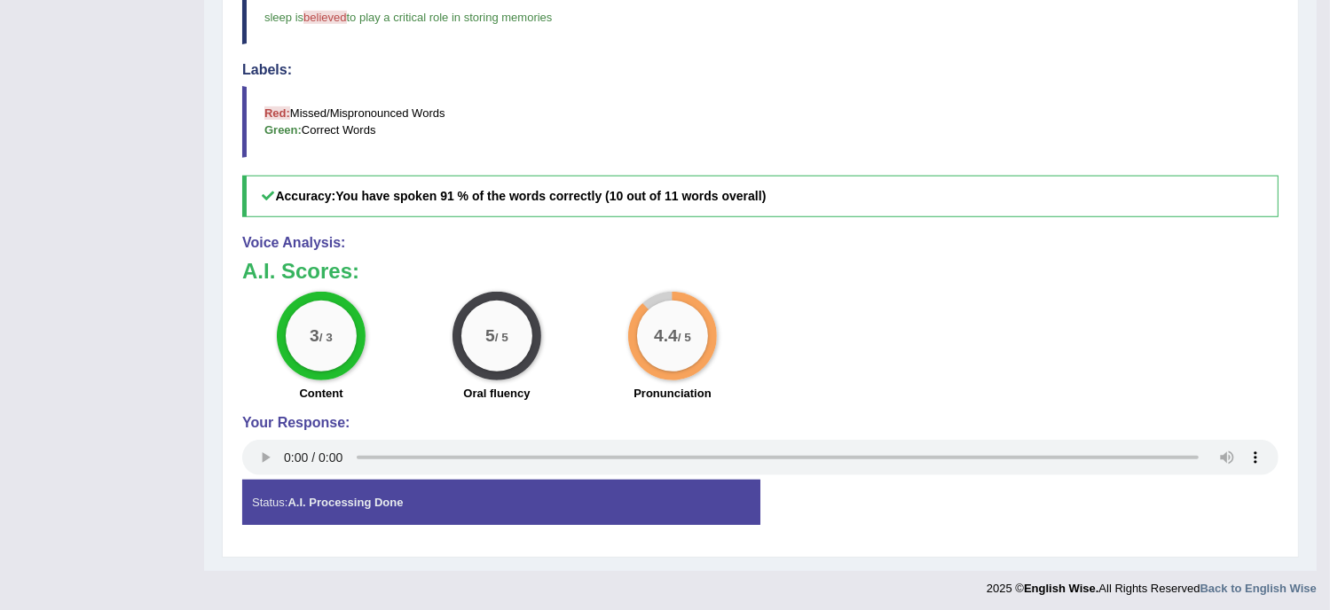
scroll to position [676, 0]
